Goal: Navigation & Orientation: Find specific page/section

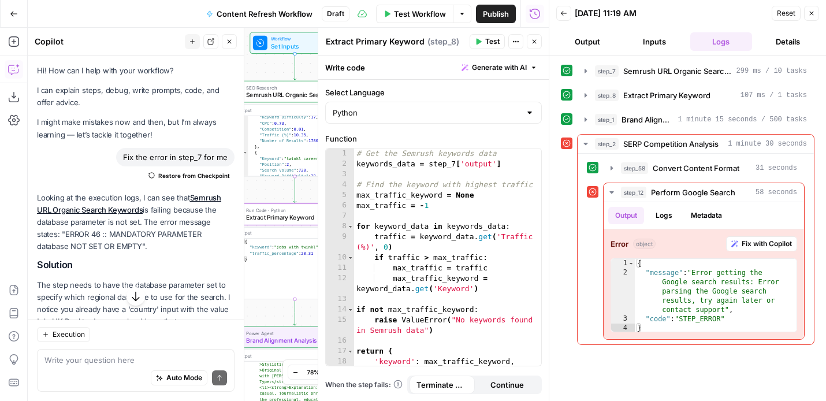
scroll to position [1104, 0]
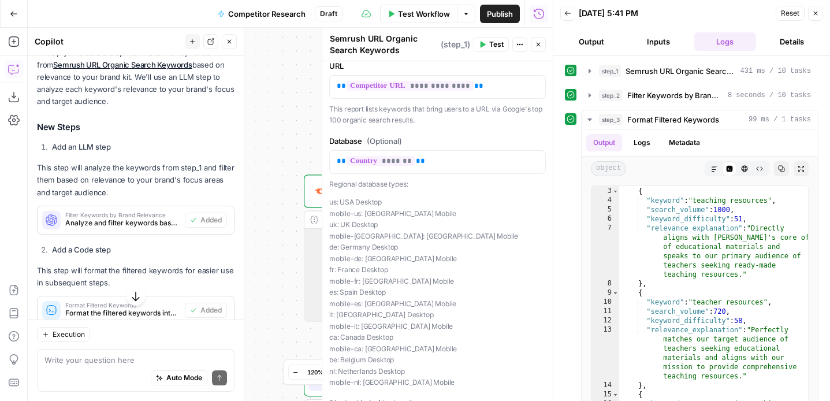
scroll to position [168, 0]
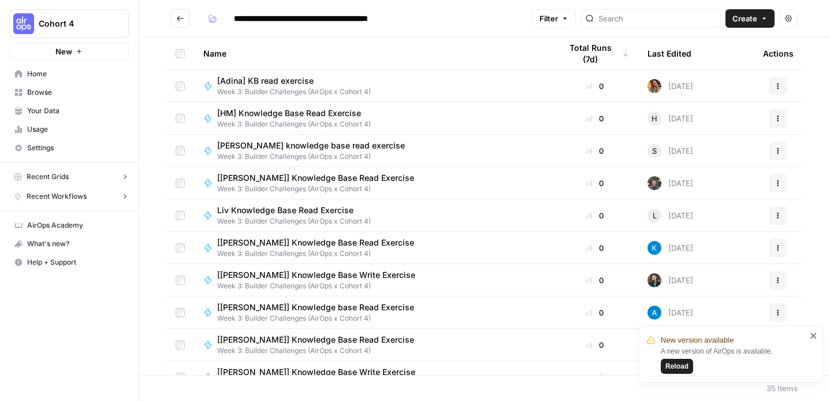
click at [102, 25] on span "Cohort 4" at bounding box center [74, 24] width 70 height 12
